Goal: Task Accomplishment & Management: Manage account settings

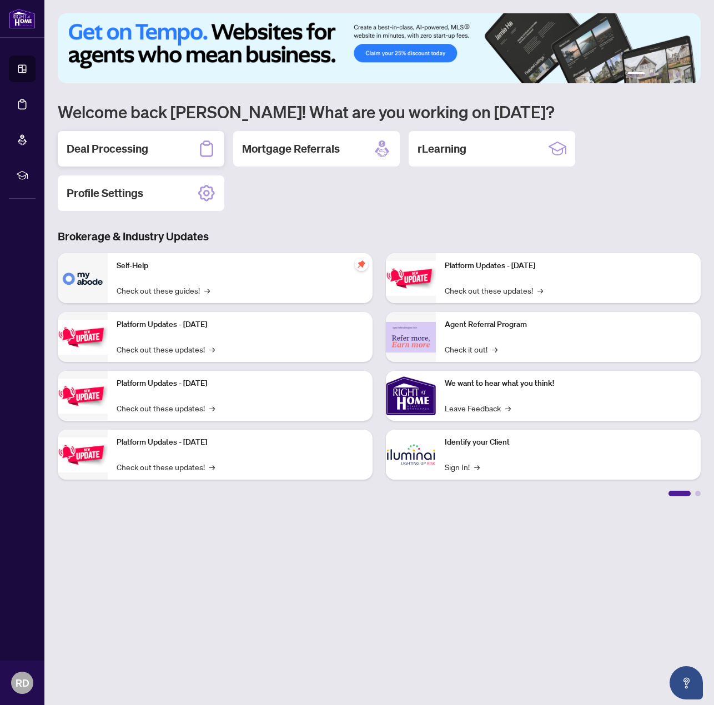
click at [146, 155] on h2 "Deal Processing" at bounding box center [108, 149] width 82 height 16
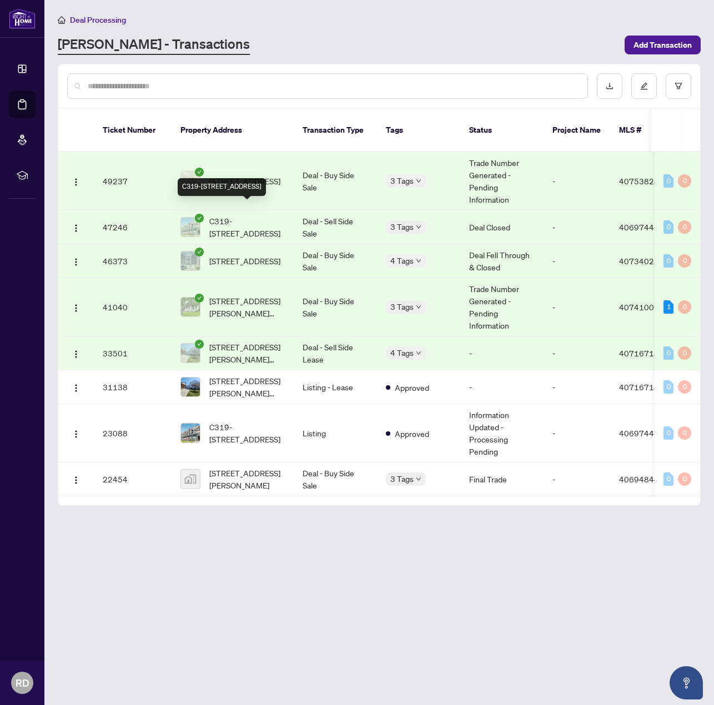
click at [243, 215] on span "C319-[STREET_ADDRESS]" at bounding box center [247, 227] width 76 height 24
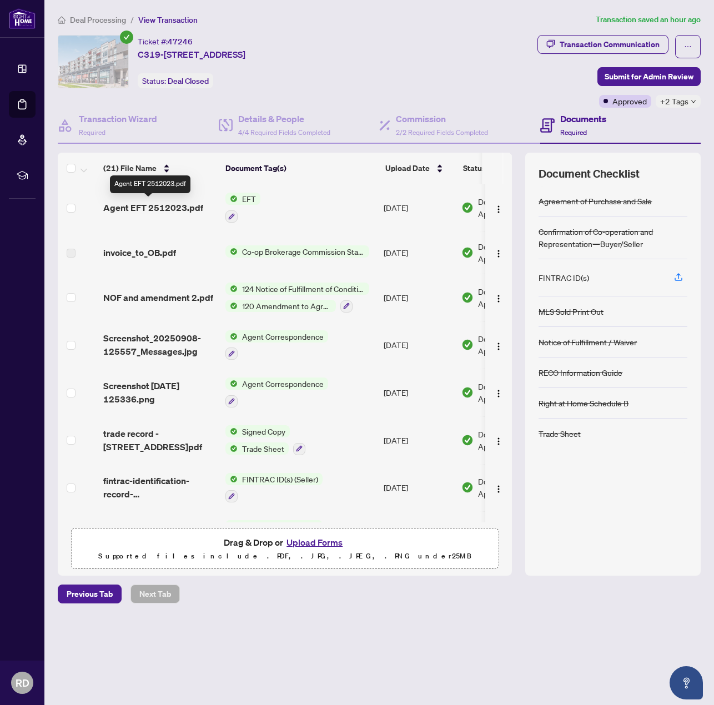
click at [157, 209] on span "Agent EFT 2512023.pdf" at bounding box center [153, 207] width 100 height 13
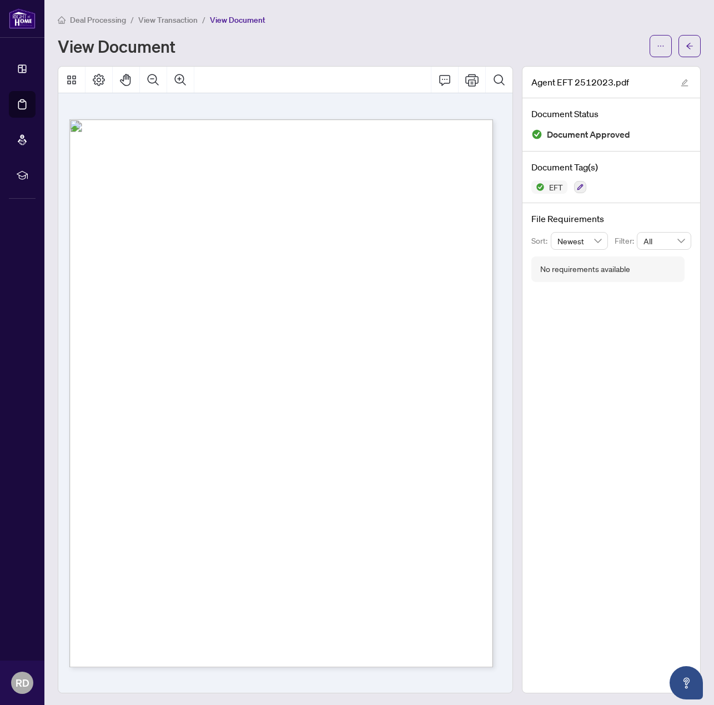
click at [157, 17] on span "View Transaction" at bounding box center [167, 20] width 59 height 10
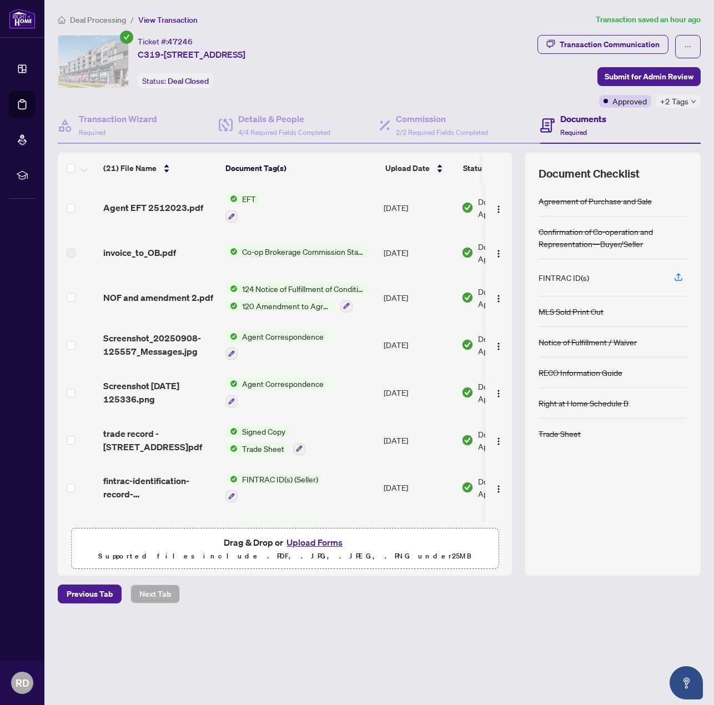
click at [96, 17] on span "Deal Processing" at bounding box center [98, 20] width 56 height 10
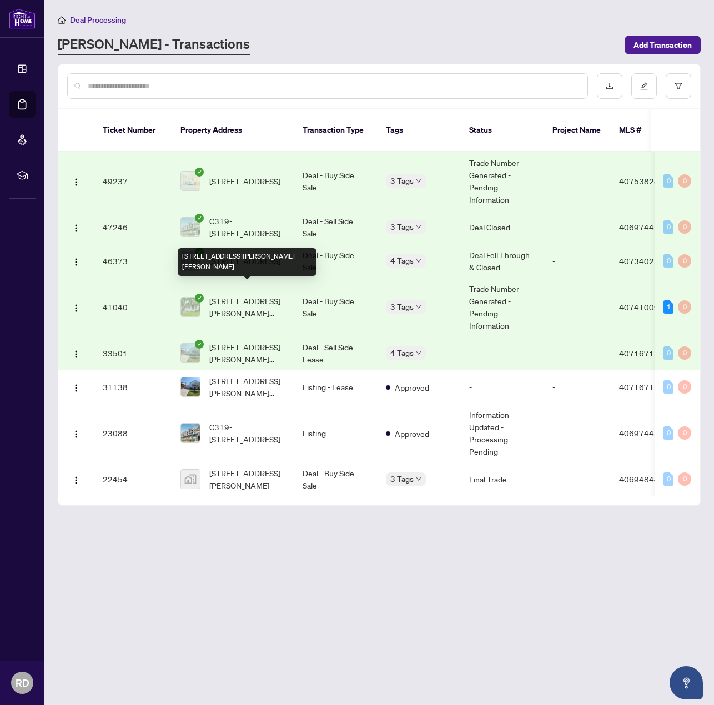
click at [242, 295] on span "[STREET_ADDRESS][PERSON_NAME][PERSON_NAME]" at bounding box center [247, 307] width 76 height 24
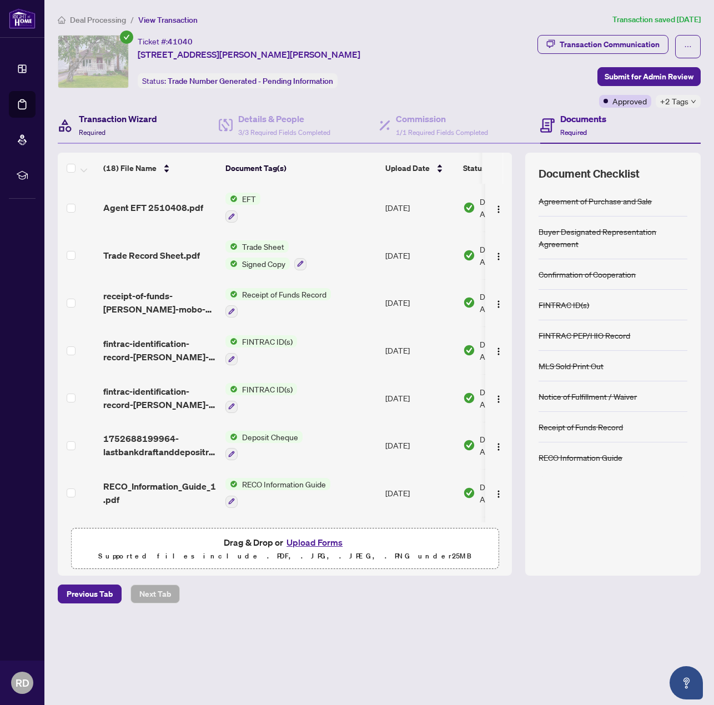
click at [107, 114] on h4 "Transaction Wizard" at bounding box center [118, 118] width 78 height 13
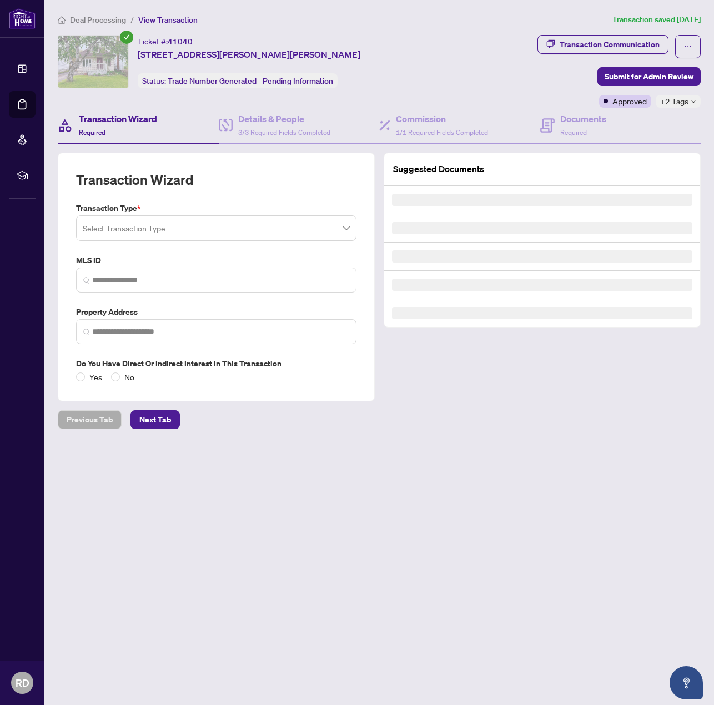
type input "********"
type input "**********"
click at [118, 18] on span "Deal Processing" at bounding box center [98, 20] width 56 height 10
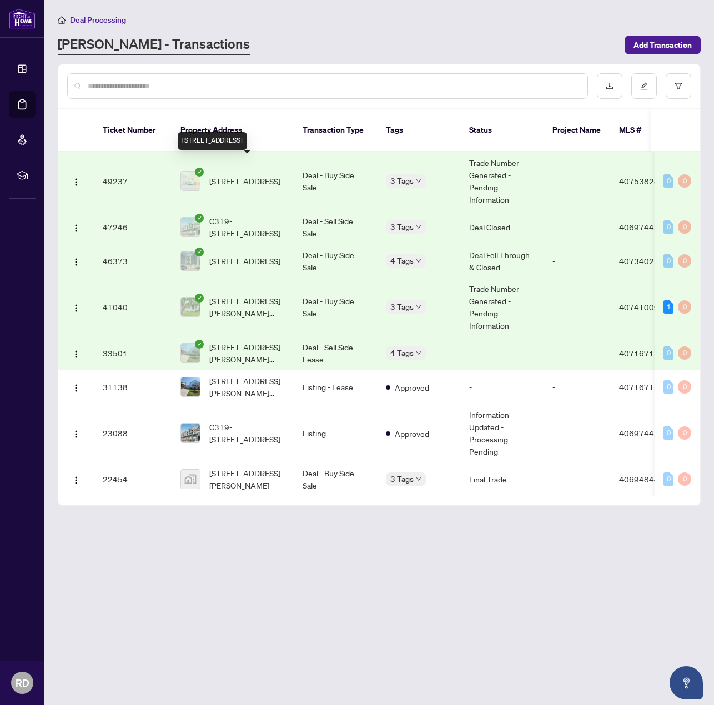
click at [274, 175] on span "[STREET_ADDRESS]" at bounding box center [244, 181] width 71 height 12
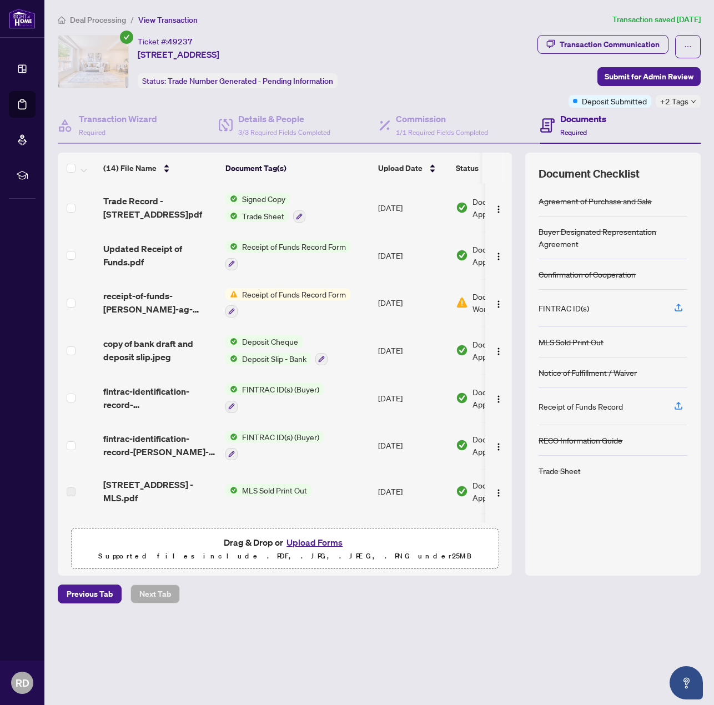
click at [94, 20] on span "Deal Processing" at bounding box center [98, 20] width 56 height 10
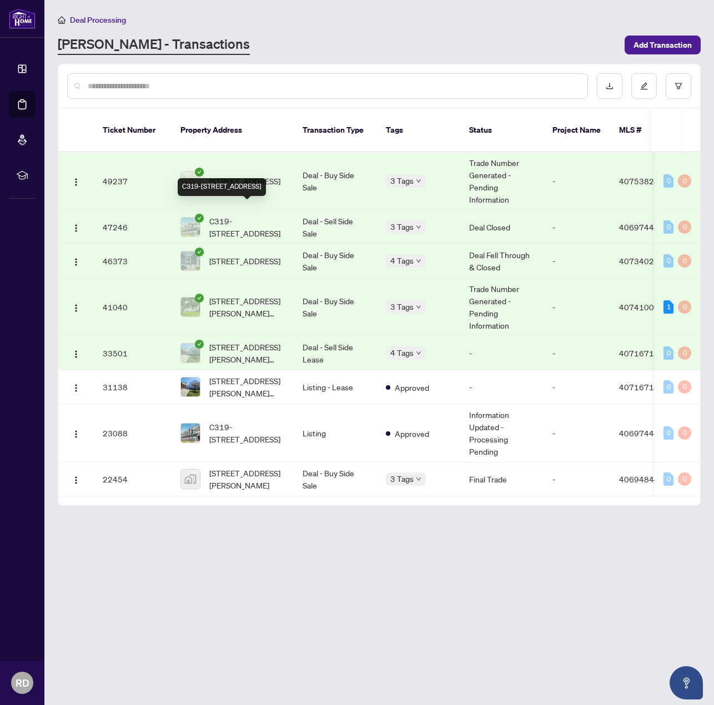
click at [255, 215] on span "C319-[STREET_ADDRESS]" at bounding box center [247, 227] width 76 height 24
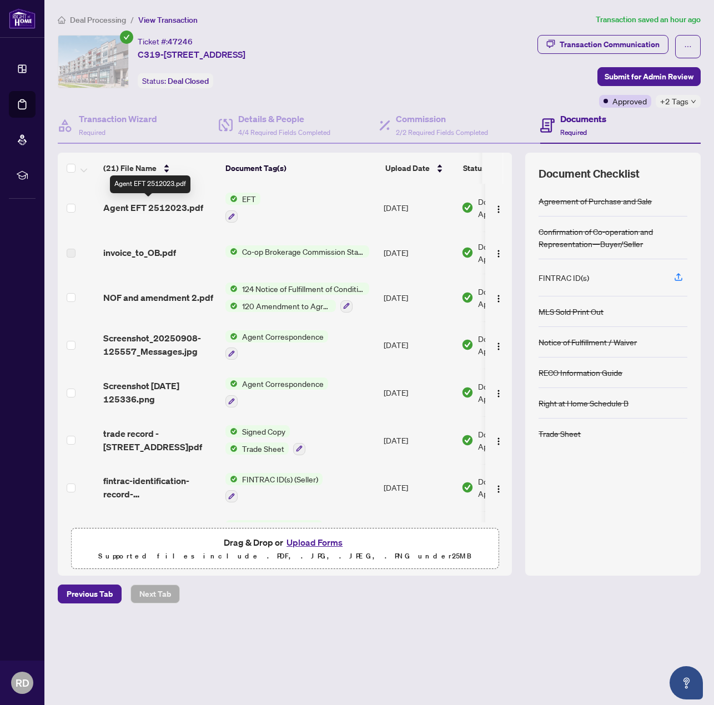
click at [179, 209] on span "Agent EFT 2512023.pdf" at bounding box center [153, 207] width 100 height 13
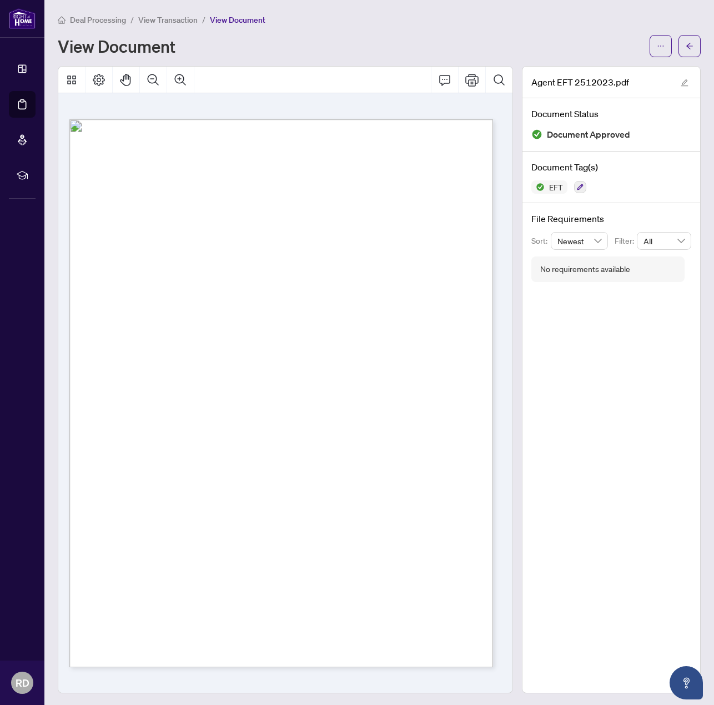
scroll to position [2, 0]
click at [109, 11] on main "Deal Processing / View Transaction / View Document View Document Agent EFT 2512…" at bounding box center [379, 352] width 670 height 705
click at [115, 23] on li "Deal Processing" at bounding box center [92, 18] width 68 height 13
click at [119, 19] on span "Deal Processing" at bounding box center [98, 18] width 56 height 10
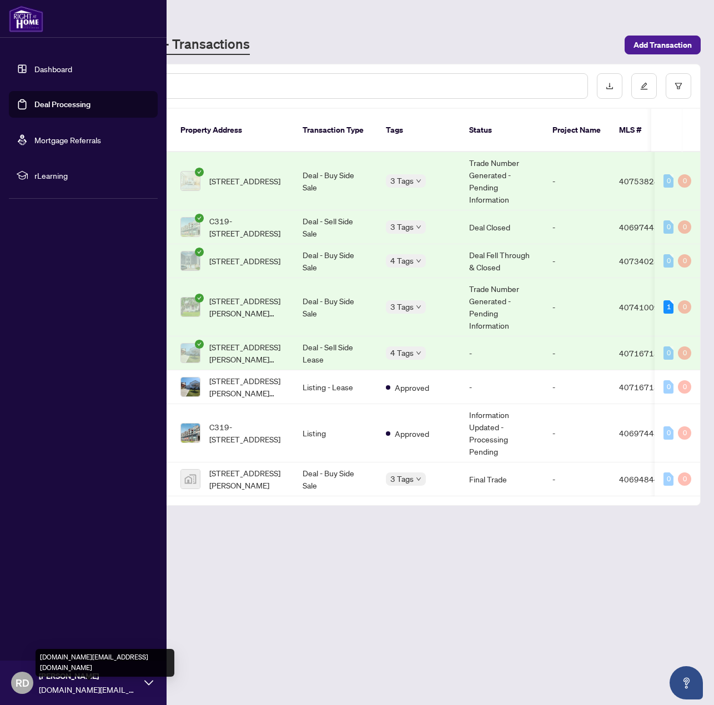
click at [56, 684] on span "[DOMAIN_NAME][EMAIL_ADDRESS][DOMAIN_NAME]" at bounding box center [89, 690] width 100 height 12
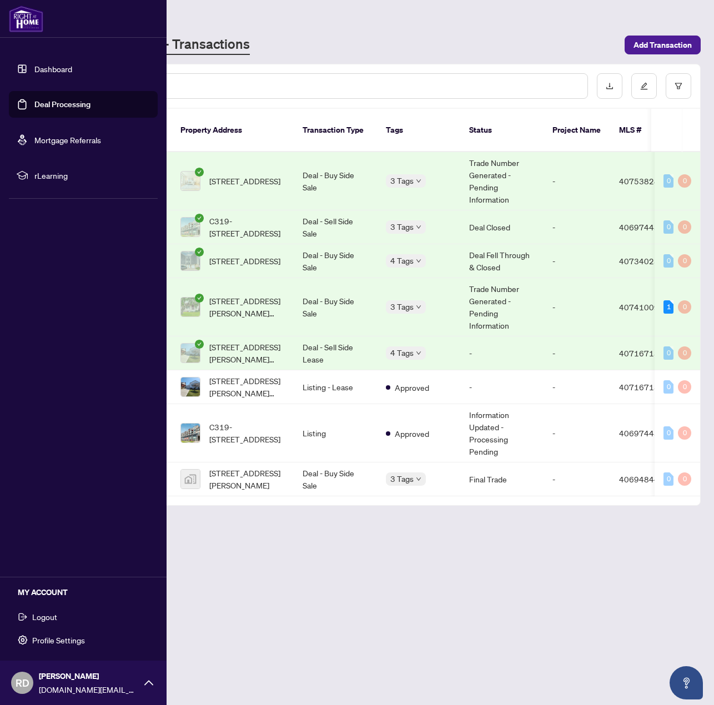
click at [53, 613] on span "Logout" at bounding box center [44, 617] width 25 height 18
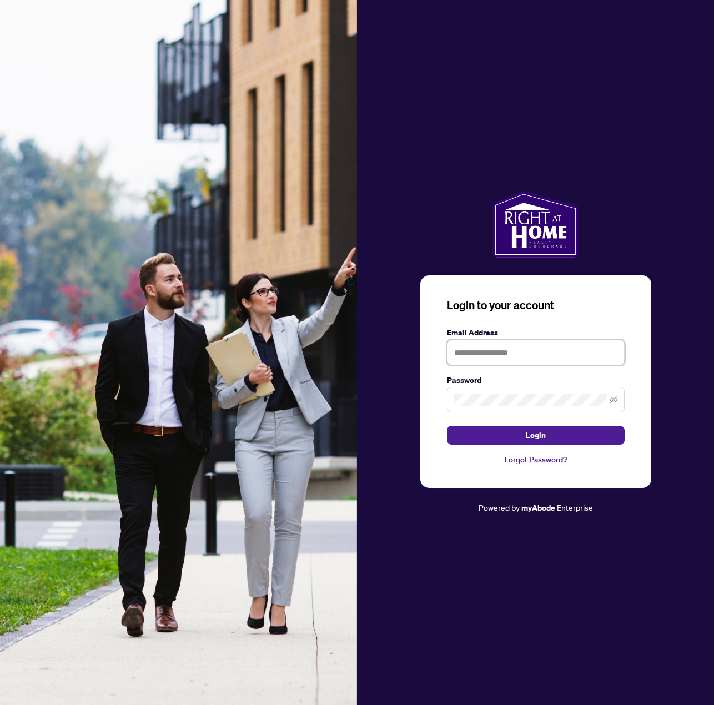
type input "**********"
